Goal: Find specific page/section: Find specific page/section

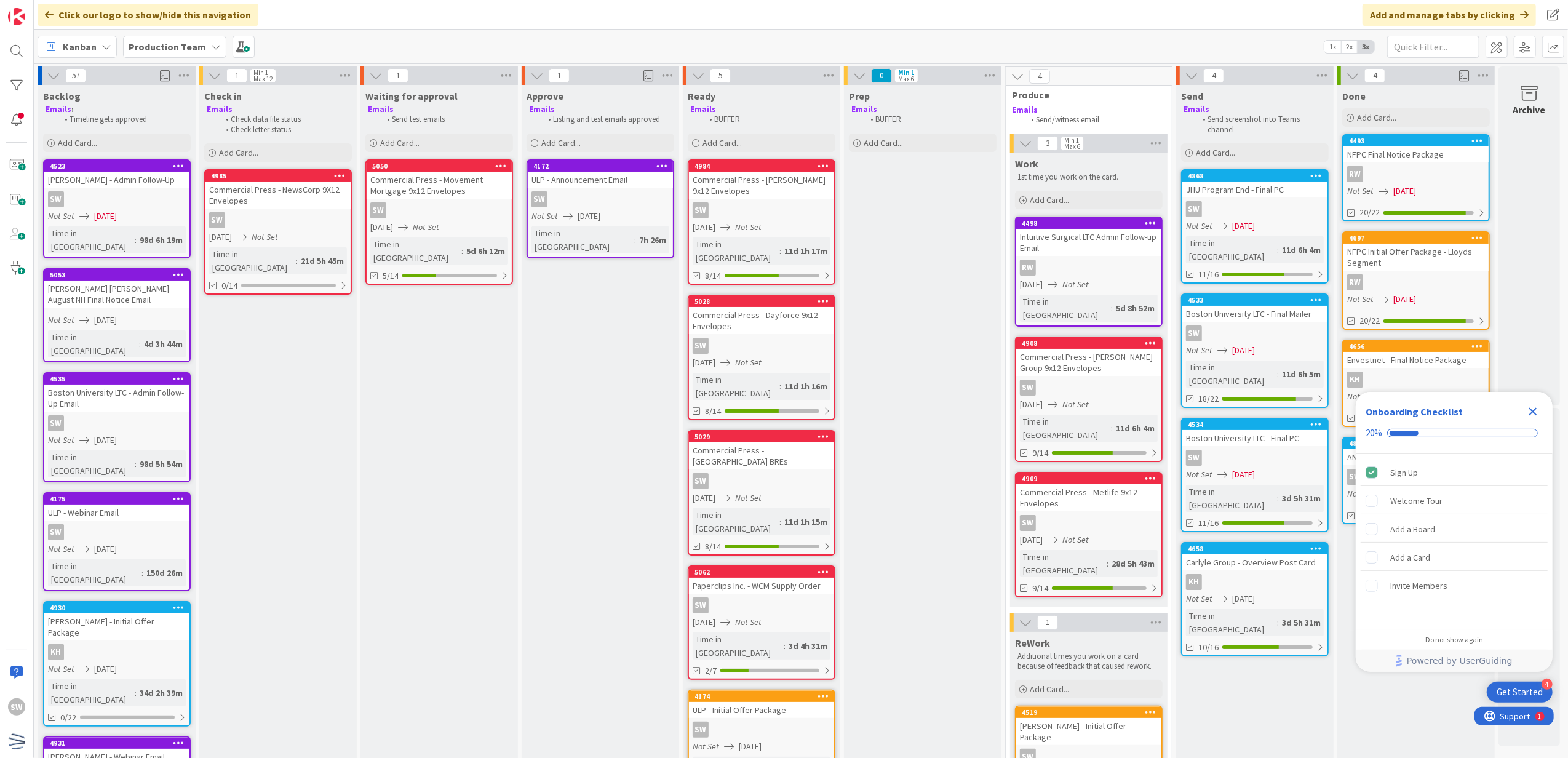
click at [1255, 469] on span "[DATE]" at bounding box center [1243, 474] width 23 height 13
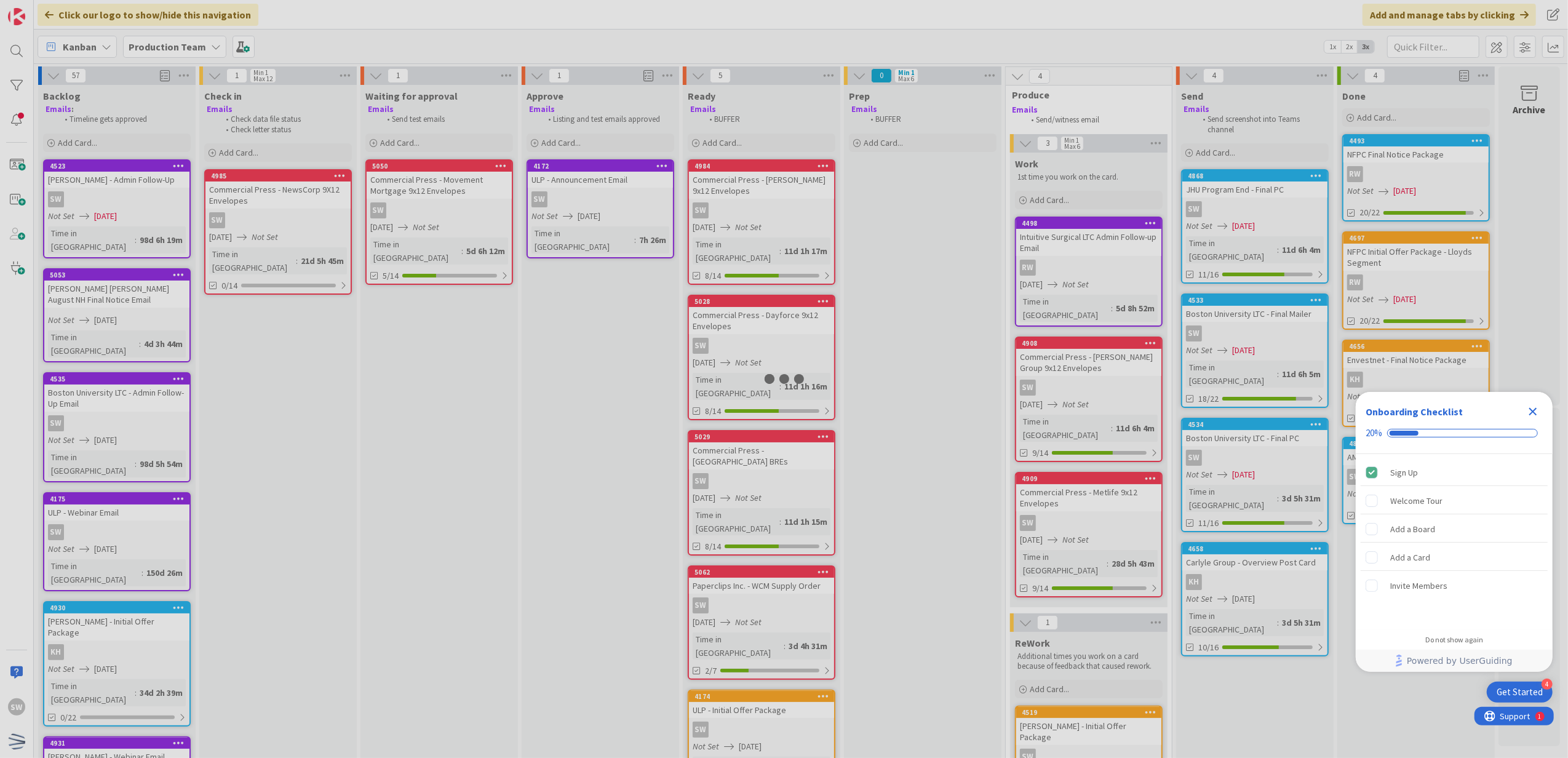
click at [1268, 451] on div at bounding box center [784, 379] width 1568 height 758
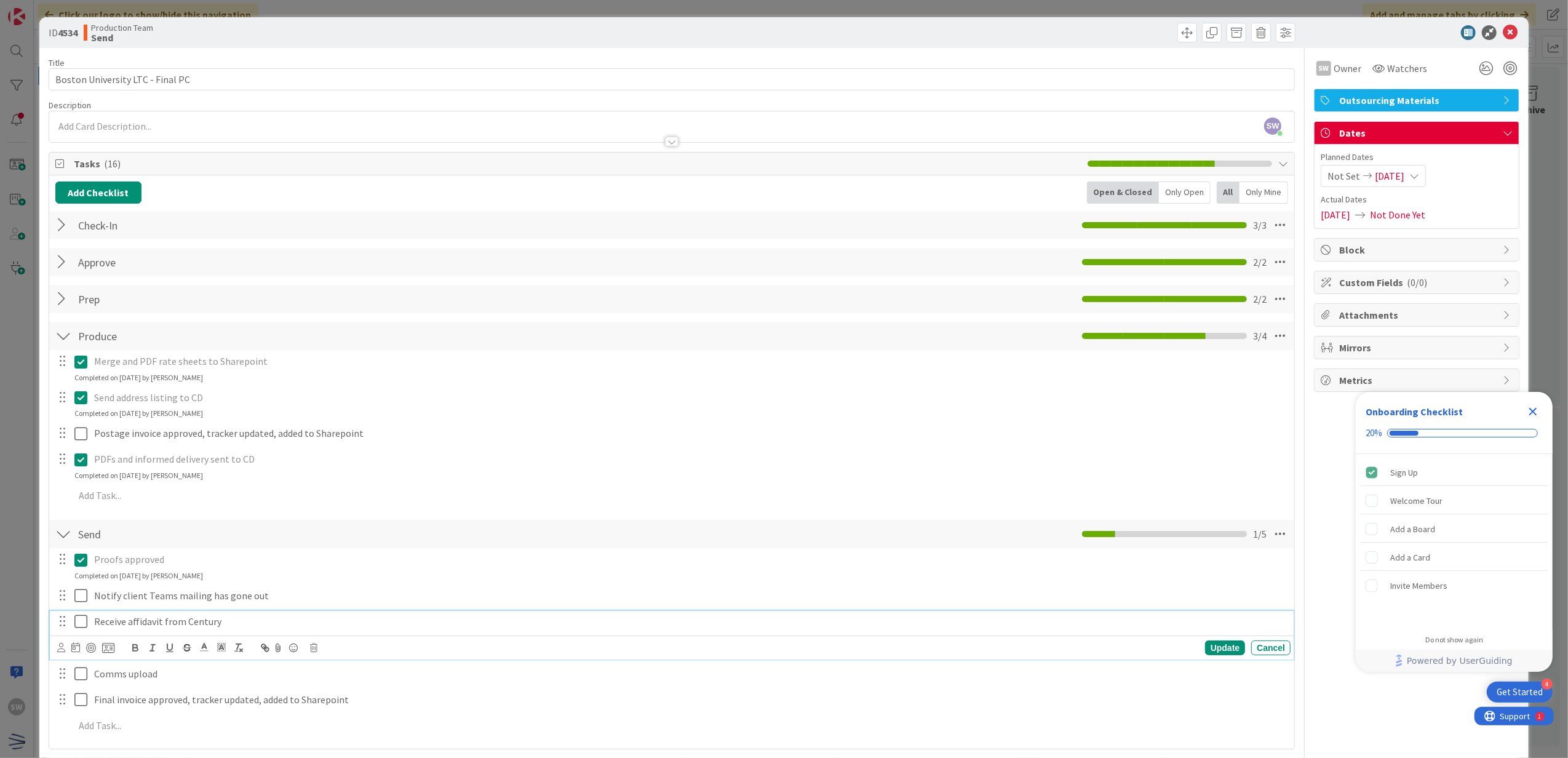
click at [82, 616] on icon at bounding box center [80, 622] width 13 height 15
click at [82, 596] on icon at bounding box center [80, 596] width 13 height 15
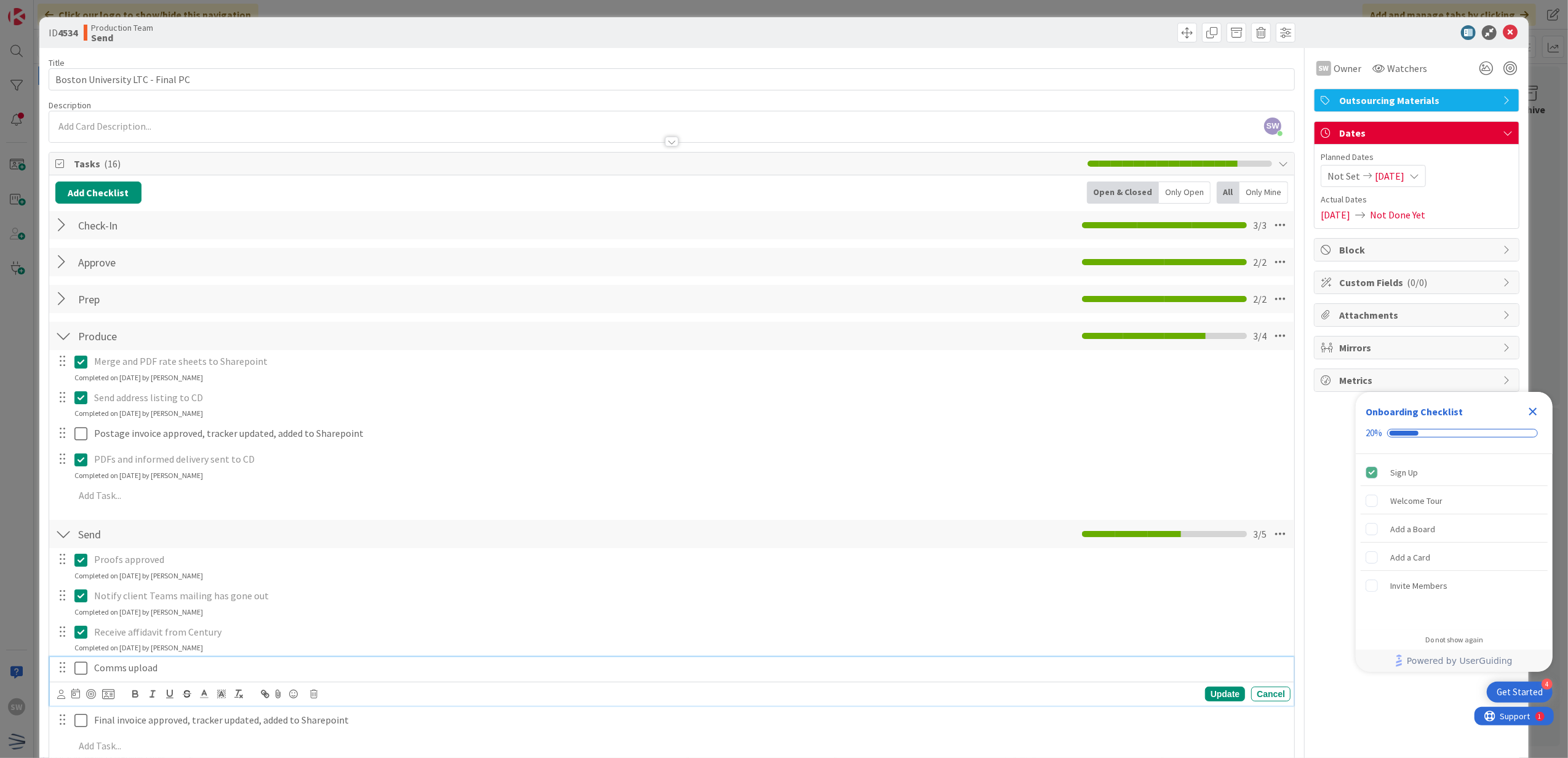
click at [82, 665] on icon at bounding box center [80, 668] width 13 height 15
click at [1503, 31] on icon at bounding box center [1511, 33] width 15 height 15
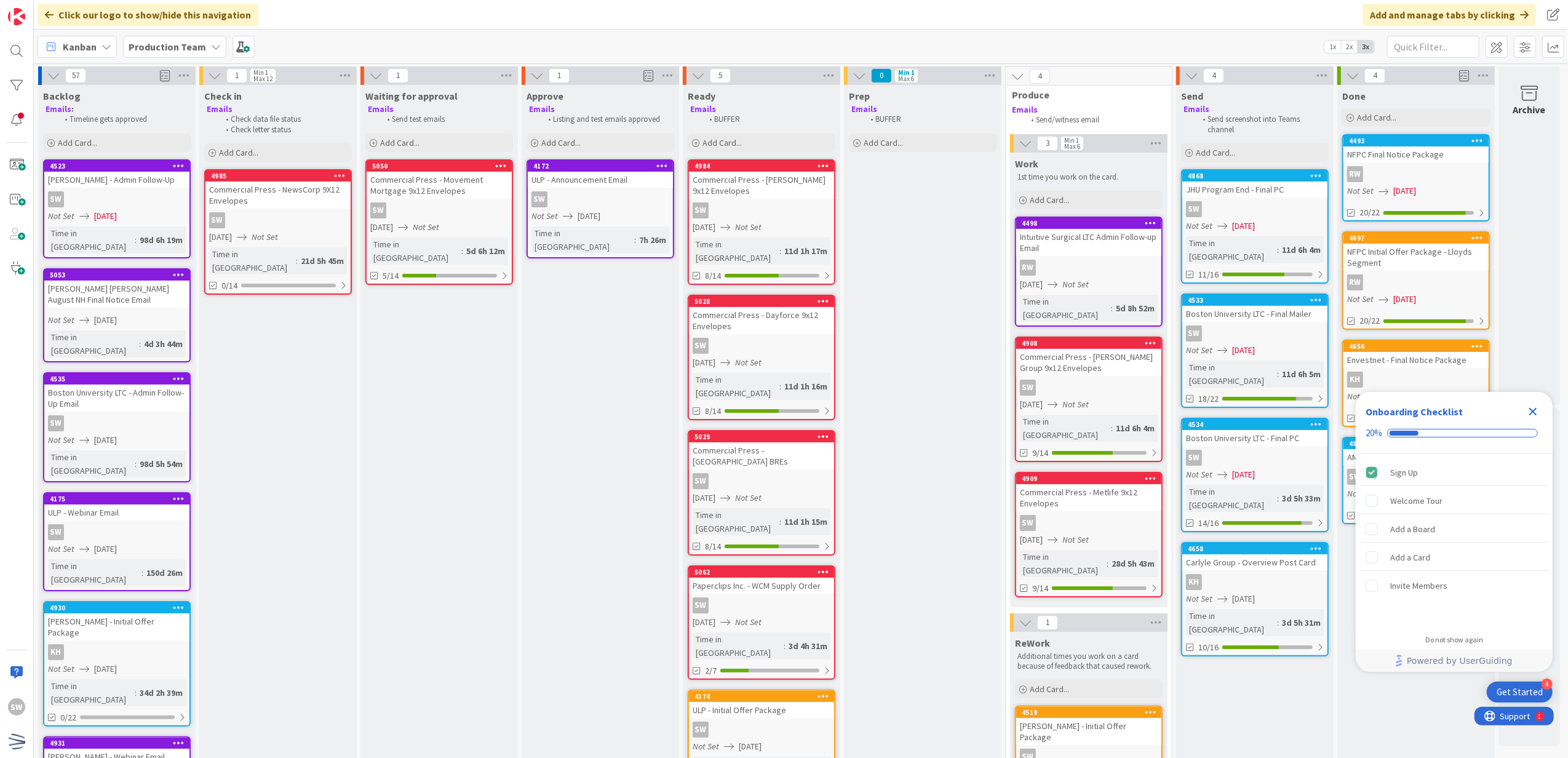
click at [1534, 409] on icon "Close Checklist" at bounding box center [1534, 411] width 15 height 15
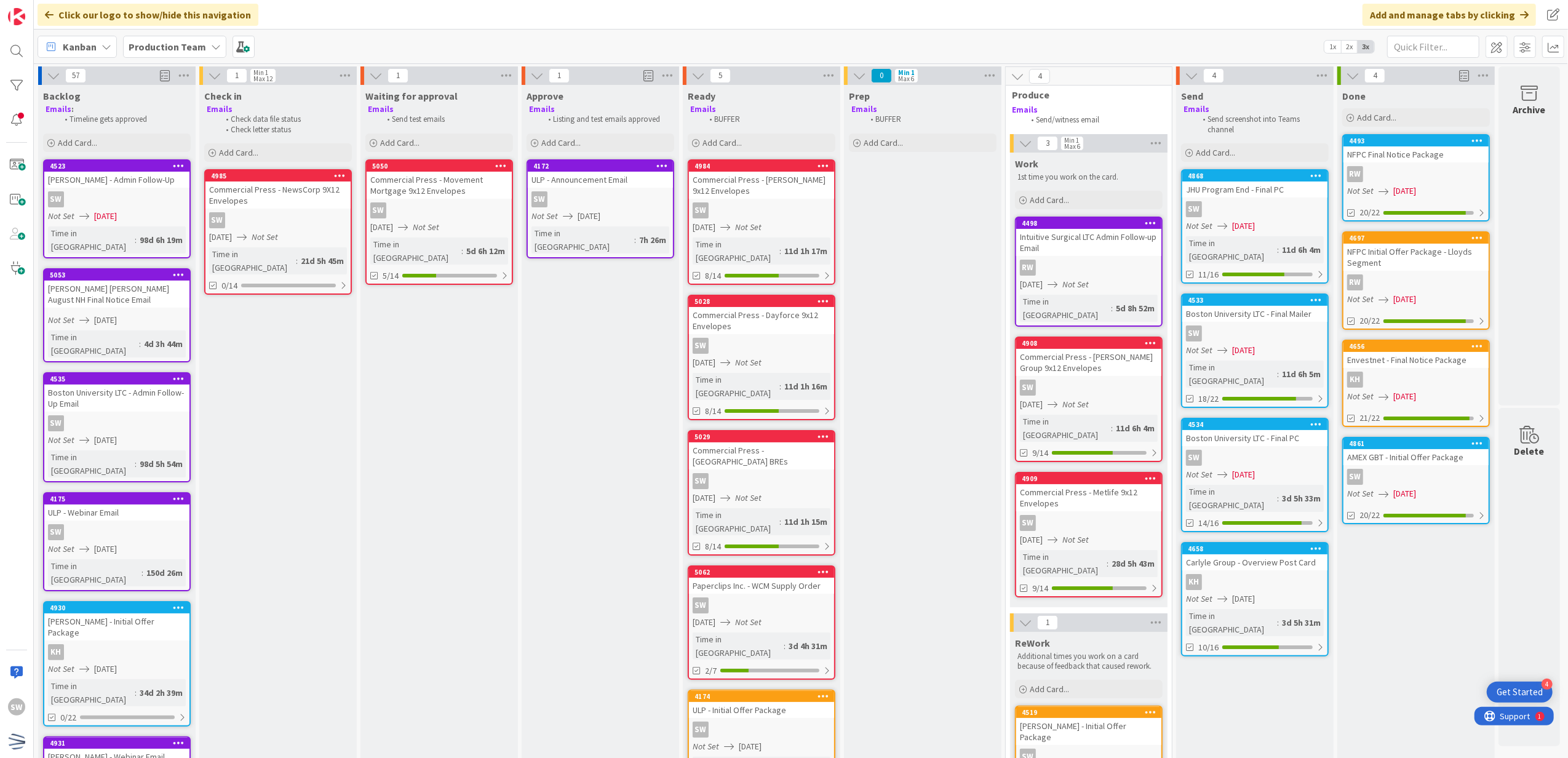
scroll to position [0, 8]
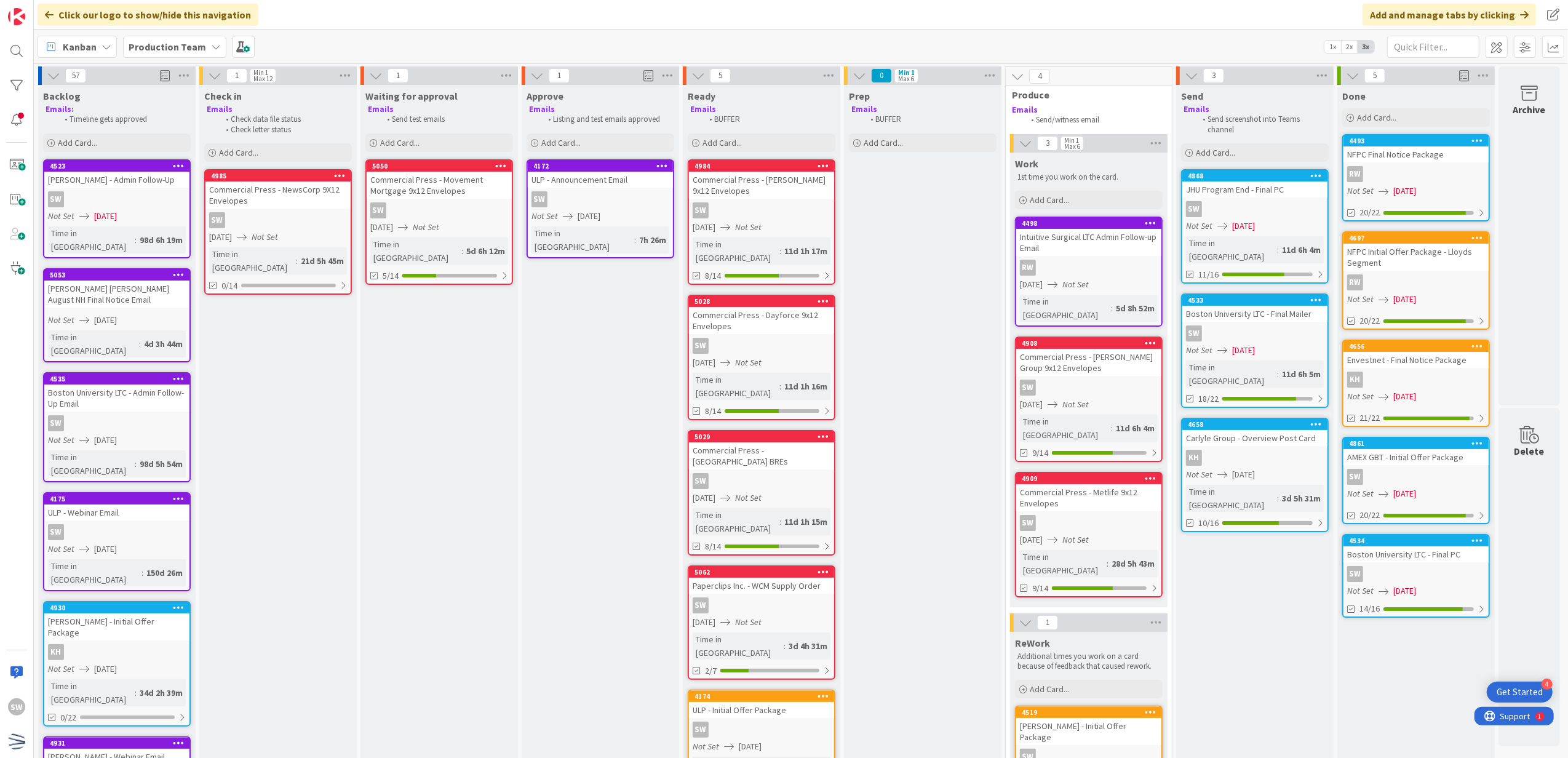
click at [1420, 569] on div "SW" at bounding box center [1416, 574] width 146 height 16
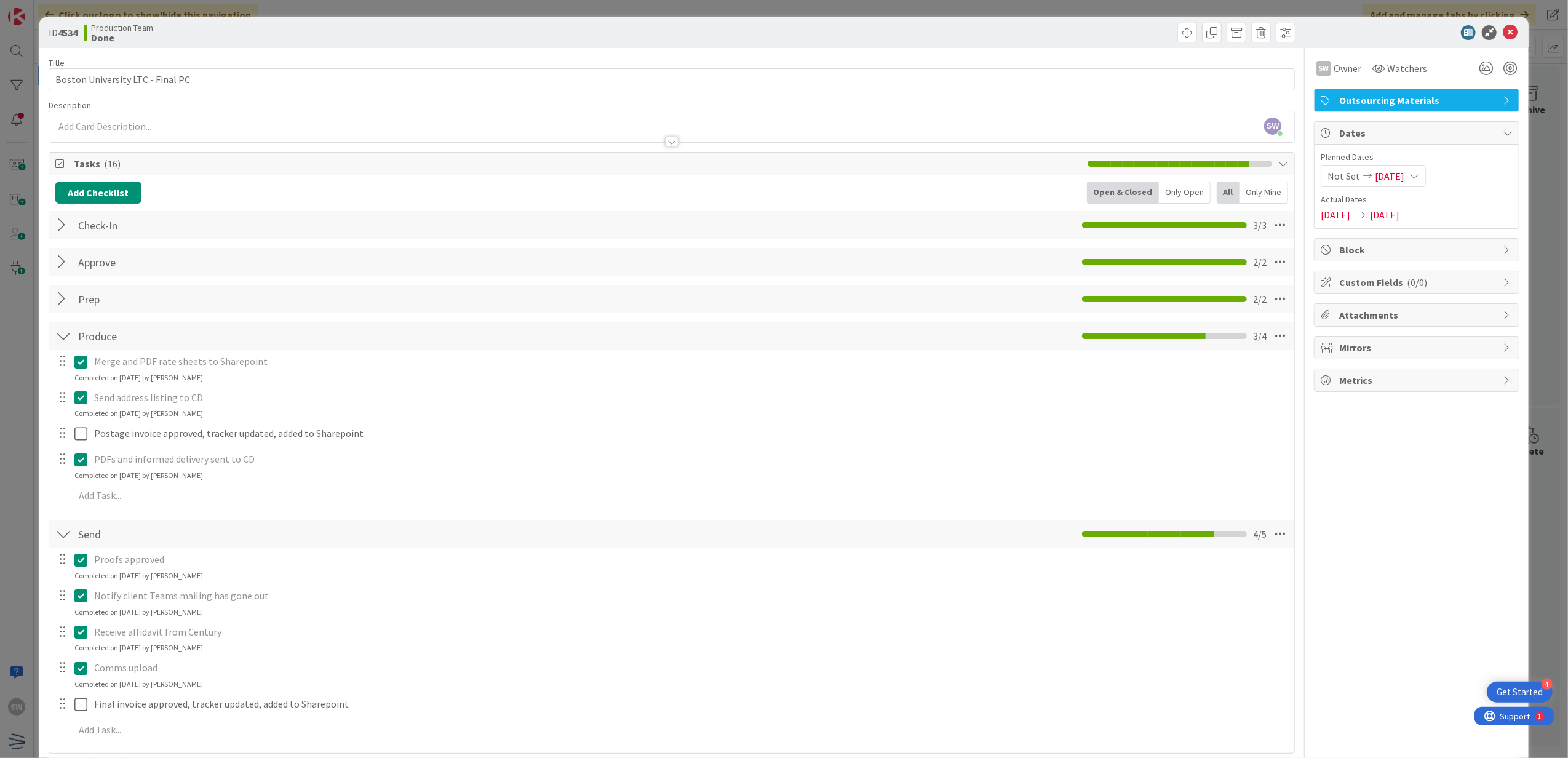
click at [1491, 30] on div at bounding box center [1411, 33] width 218 height 15
click at [1503, 33] on icon at bounding box center [1511, 33] width 15 height 15
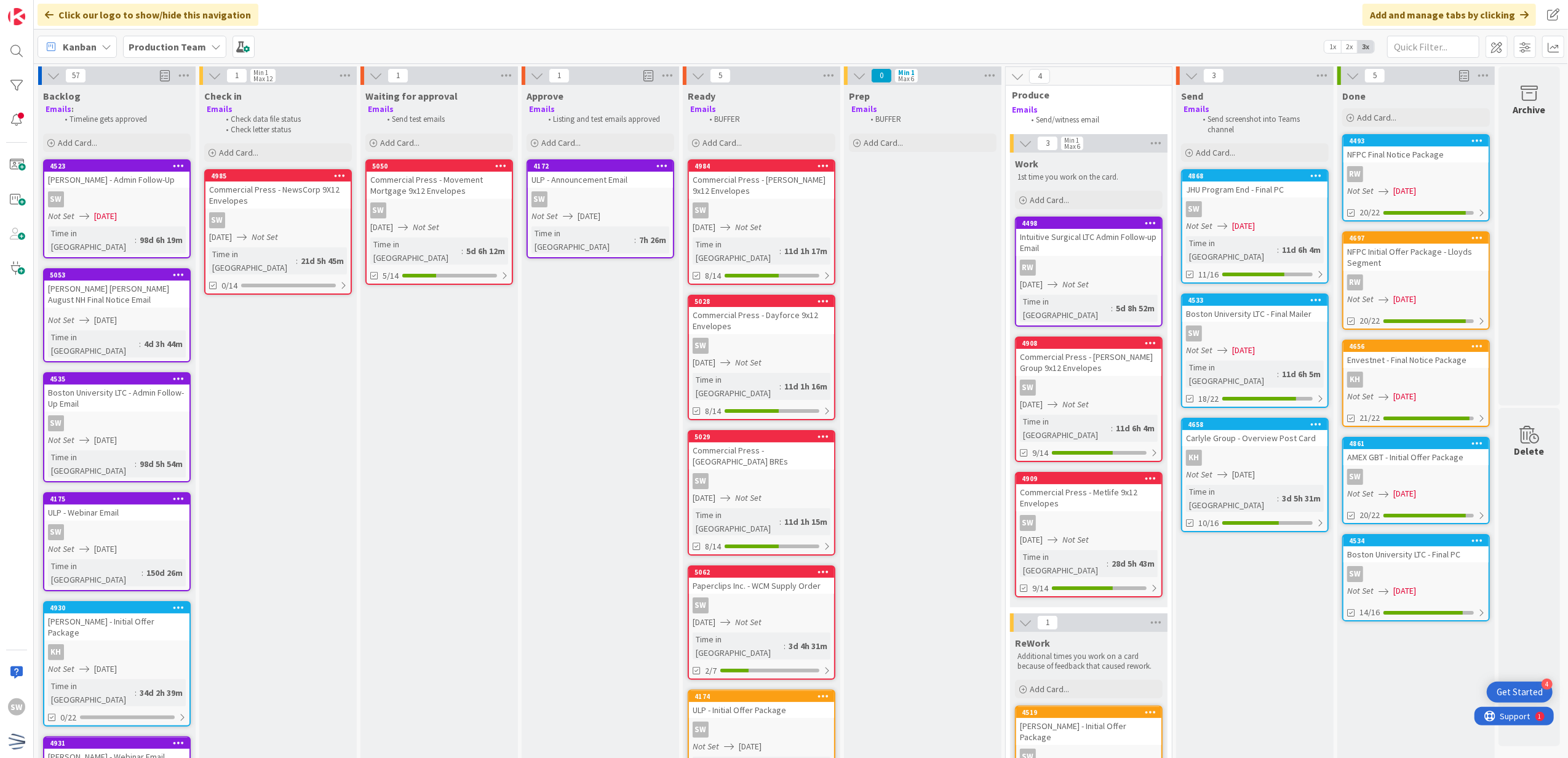
click at [1255, 227] on span "[DATE]" at bounding box center [1243, 225] width 23 height 13
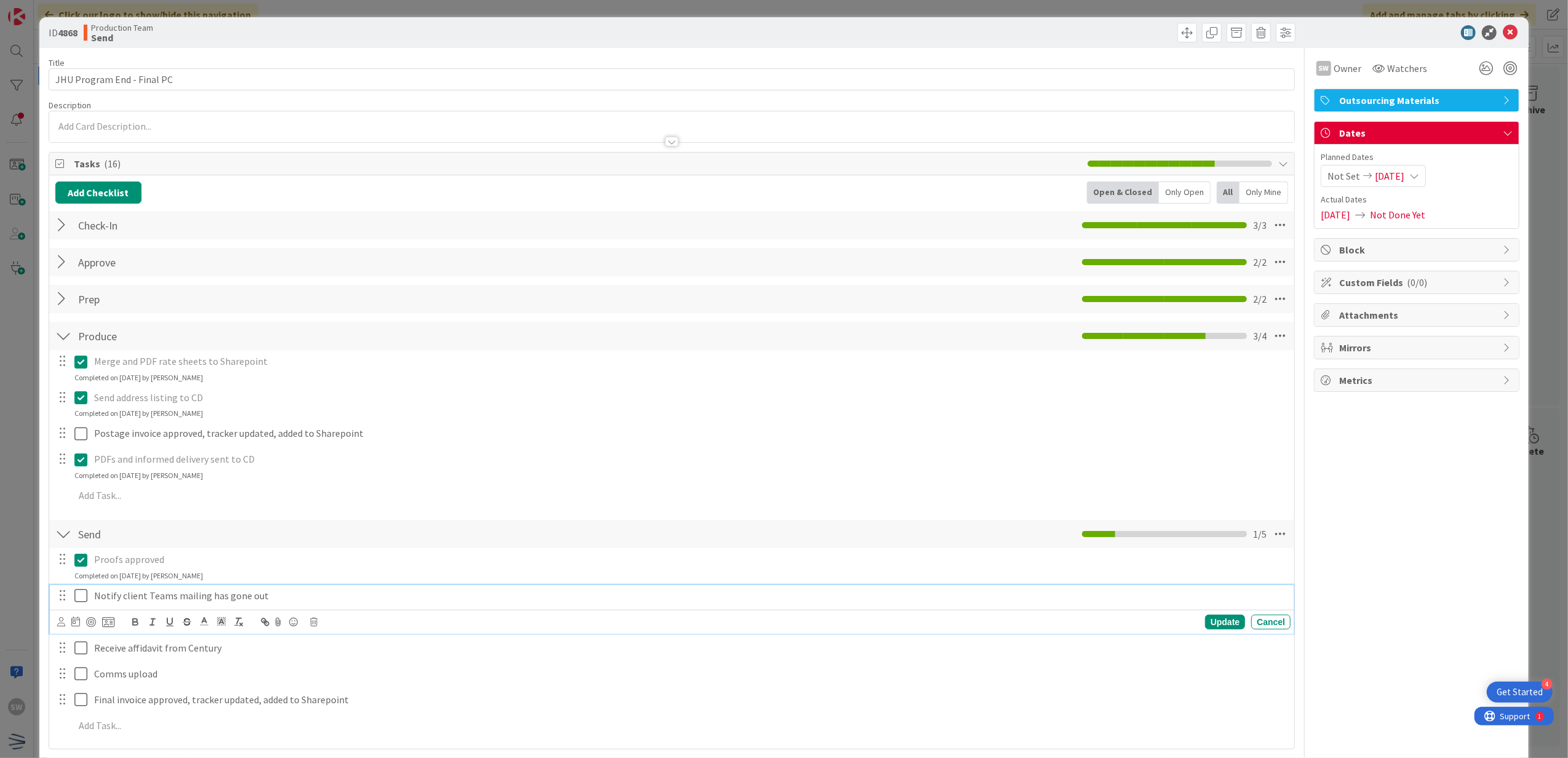
click at [82, 596] on icon at bounding box center [80, 596] width 13 height 15
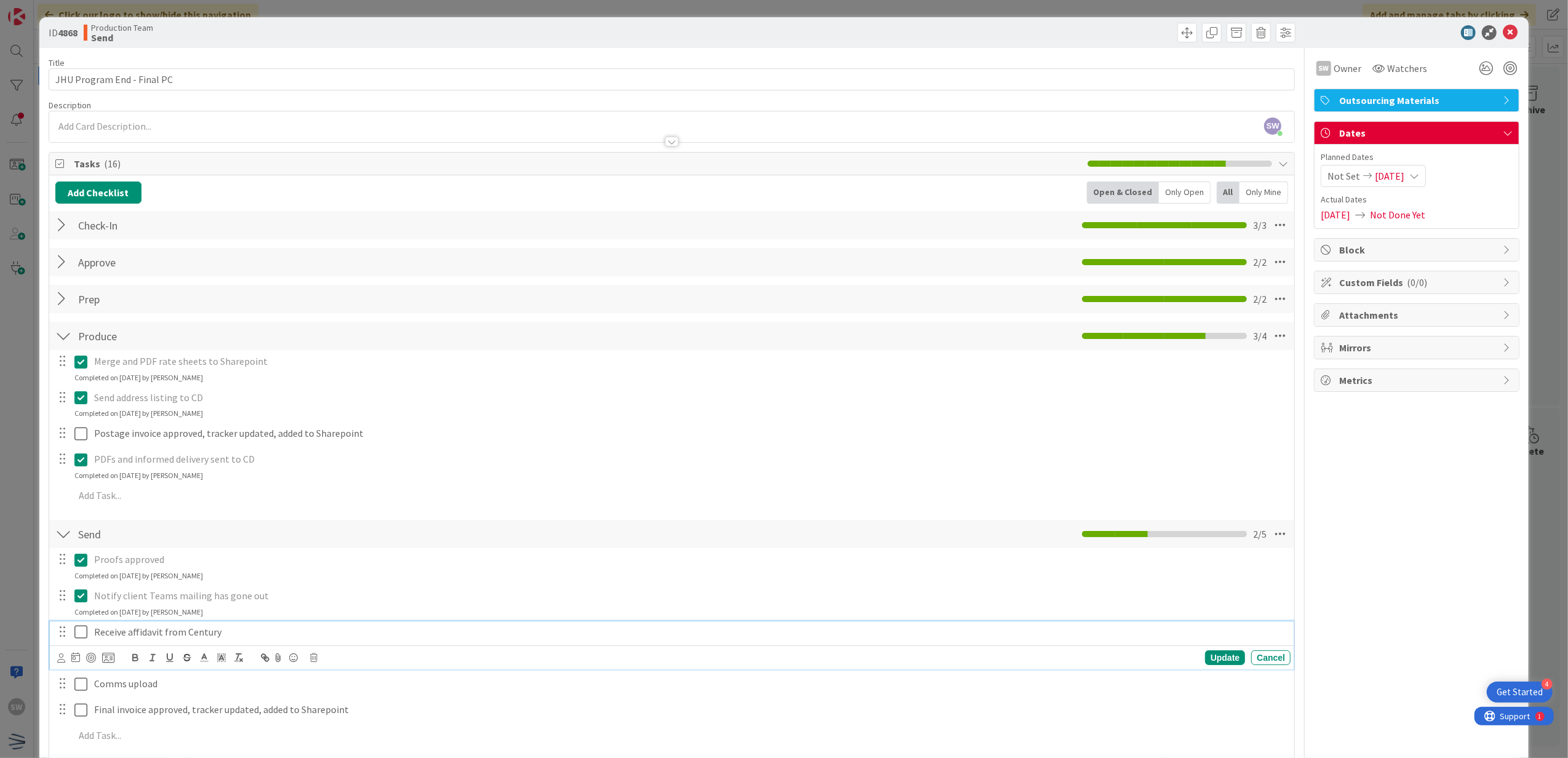
click at [85, 628] on icon at bounding box center [80, 632] width 13 height 15
click at [74, 665] on icon at bounding box center [80, 668] width 13 height 15
click at [1503, 27] on icon at bounding box center [1511, 33] width 15 height 15
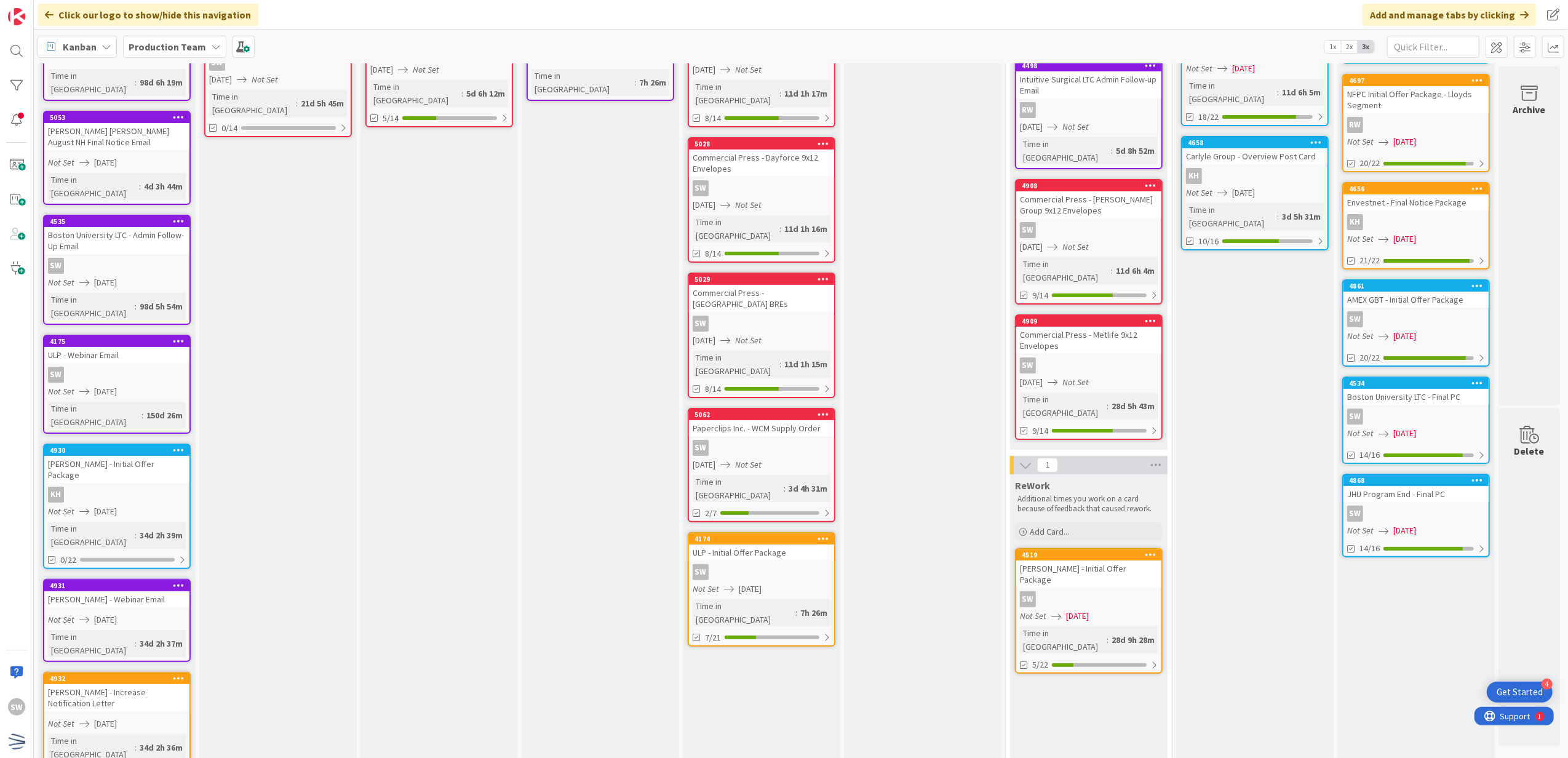
scroll to position [0, 8]
